Goal: Register for event/course

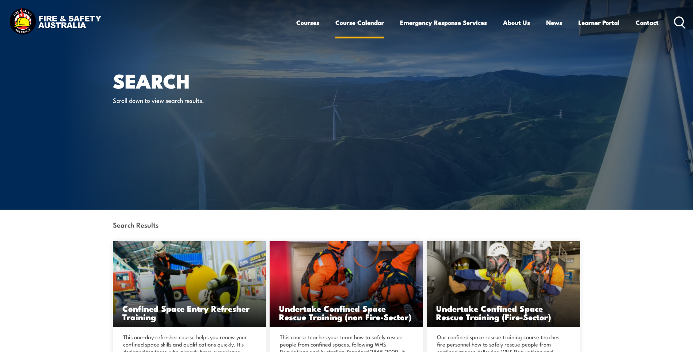
click at [353, 23] on link "Course Calendar" at bounding box center [359, 22] width 49 height 19
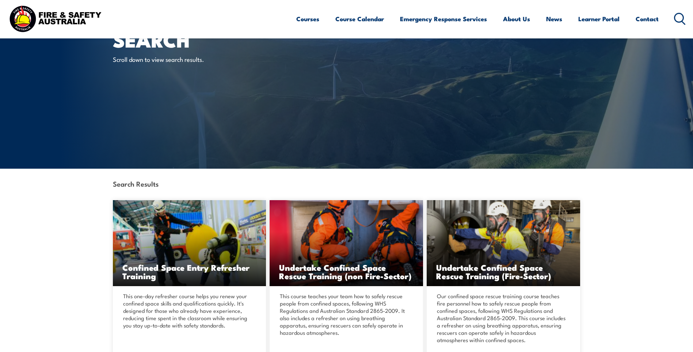
scroll to position [37, 0]
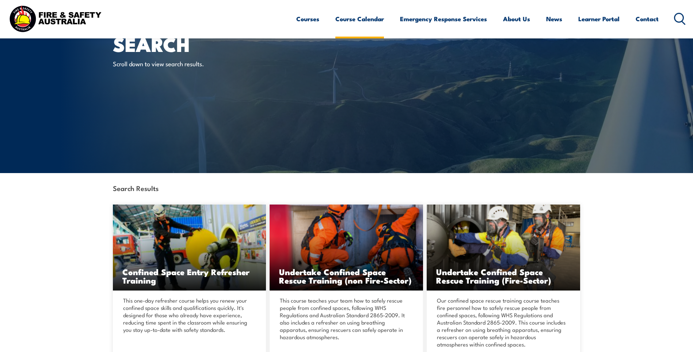
click at [355, 20] on link "Course Calendar" at bounding box center [359, 18] width 49 height 19
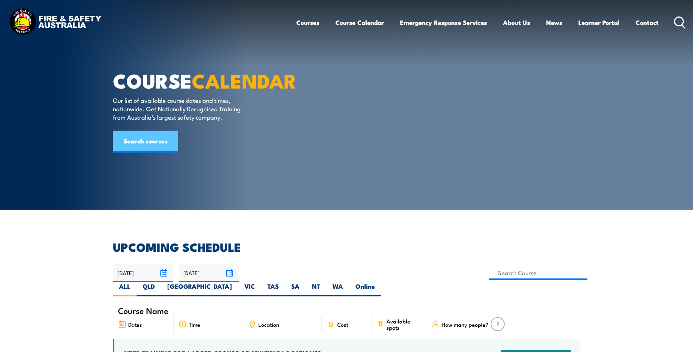
click at [168, 152] on link "Search courses" at bounding box center [145, 141] width 65 height 22
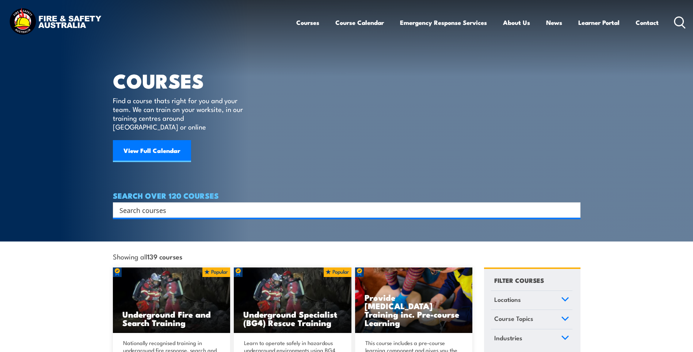
click at [146, 204] on input "Search input" at bounding box center [342, 209] width 445 height 11
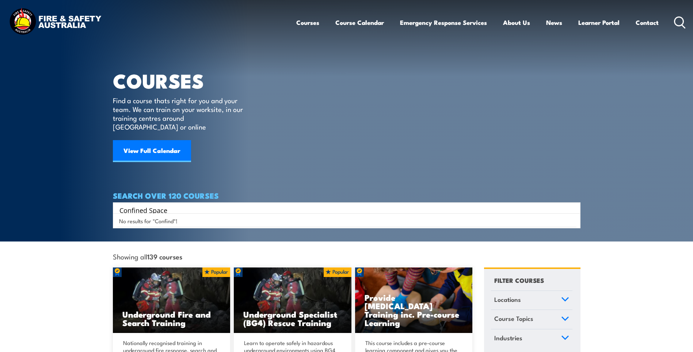
type input "Confined Space"
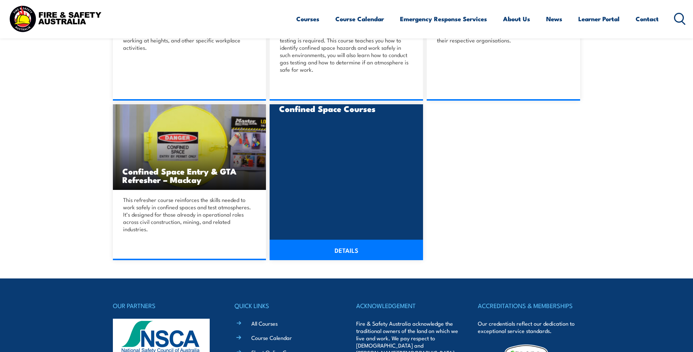
scroll to position [512, 0]
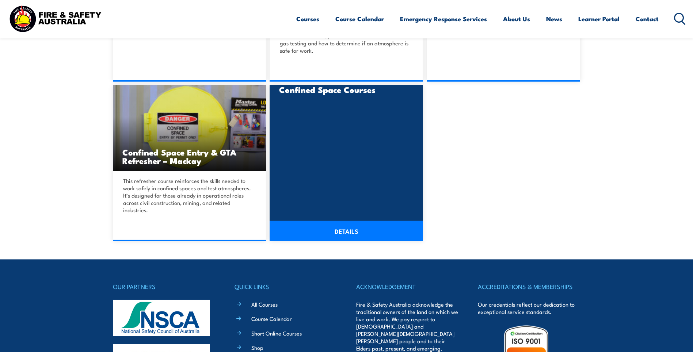
click at [341, 231] on link "DETAILS" at bounding box center [346, 230] width 153 height 20
